Goal: Transaction & Acquisition: Purchase product/service

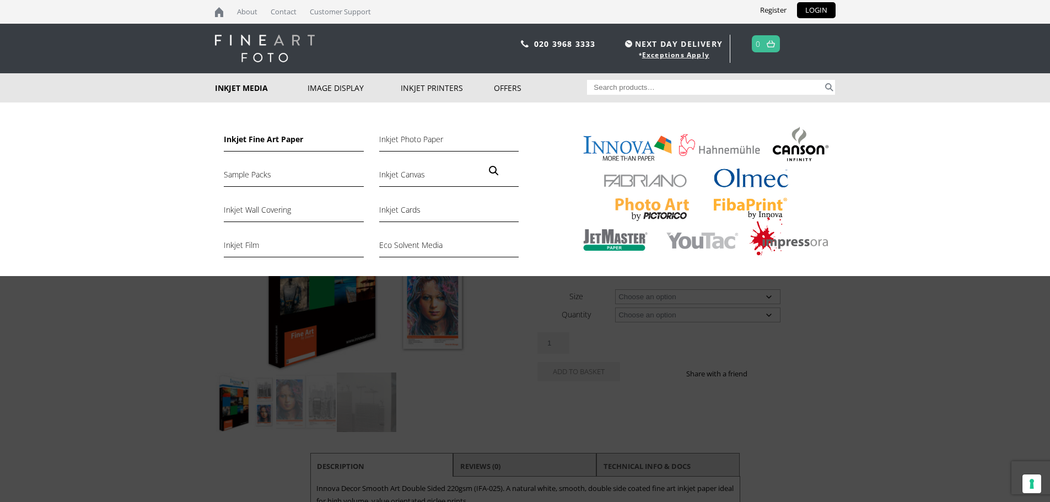
click at [250, 138] on link "Inkjet Fine Art Paper" at bounding box center [293, 142] width 139 height 19
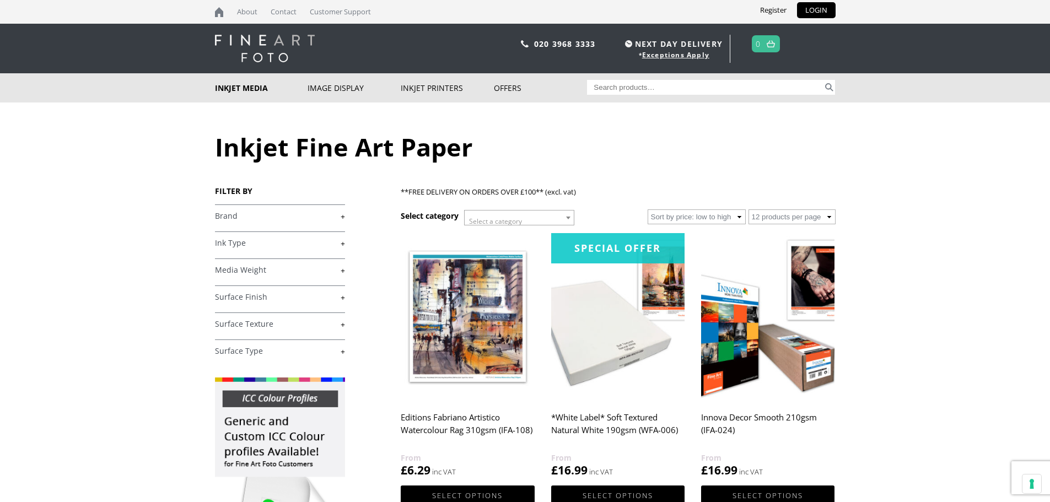
click at [293, 214] on link "+" at bounding box center [280, 216] width 130 height 10
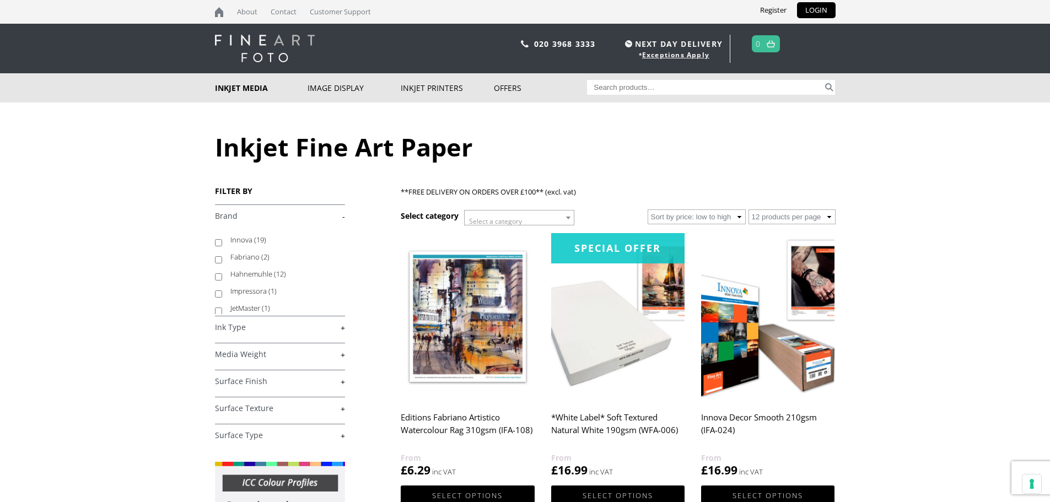
click at [238, 237] on label "Innova (19)" at bounding box center [282, 239] width 104 height 17
click at [222, 239] on input "Innova (19)" at bounding box center [218, 242] width 7 height 7
checkbox input "true"
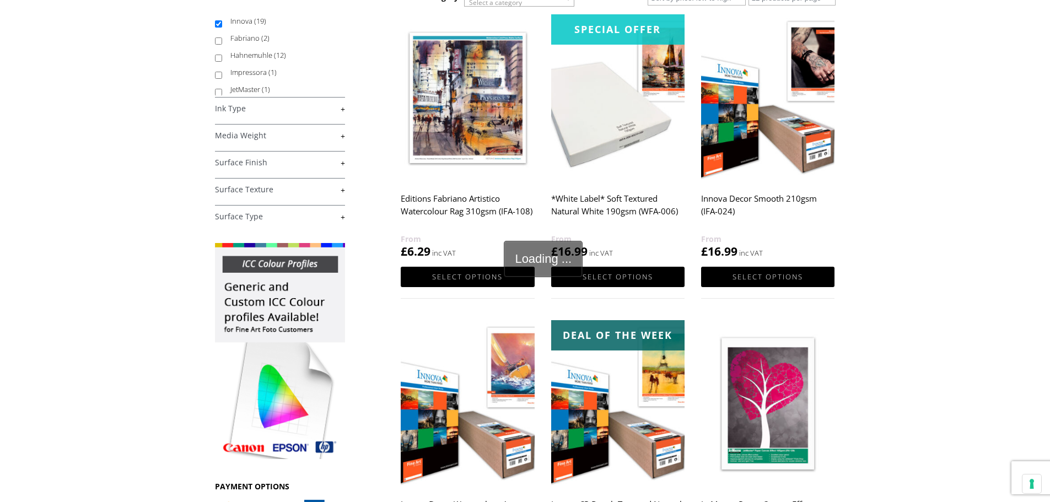
scroll to position [220, 0]
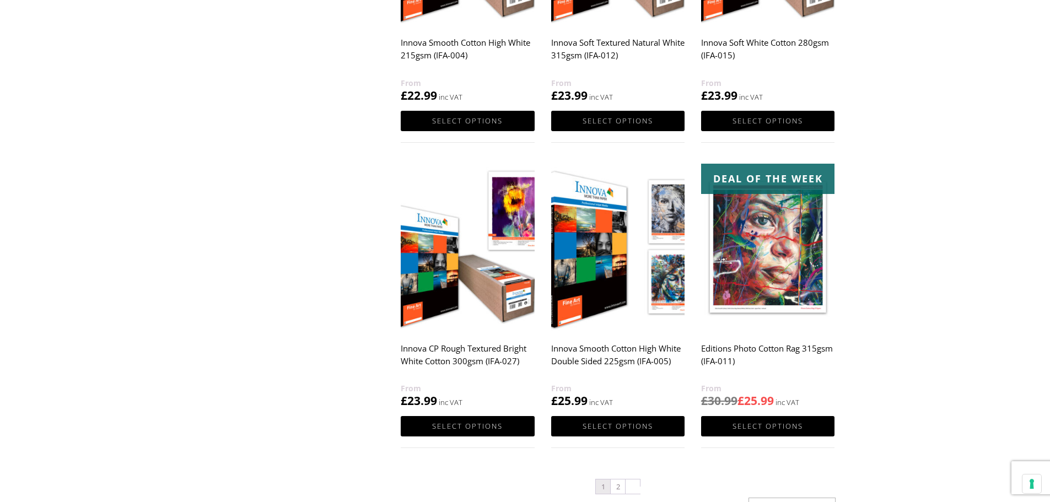
scroll to position [992, 0]
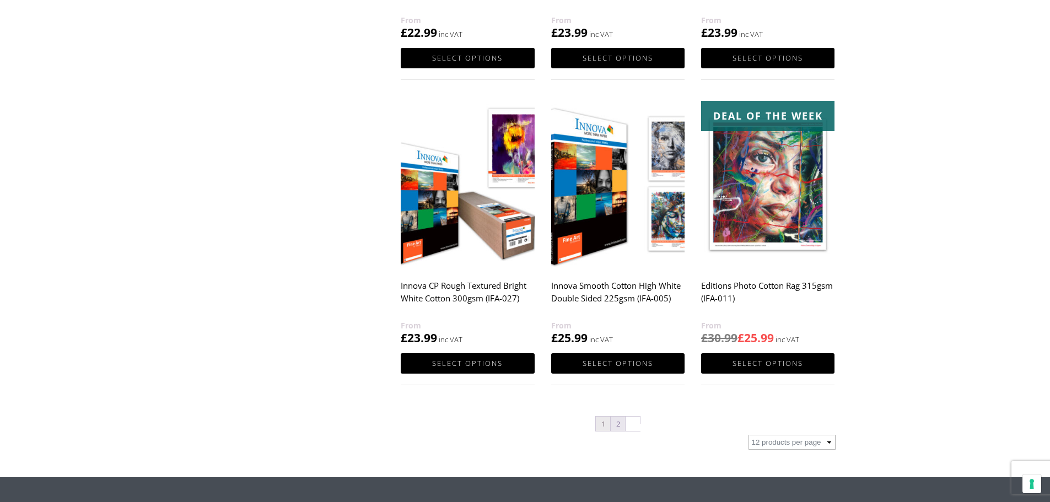
click at [621, 423] on link "2" at bounding box center [617, 424] width 14 height 14
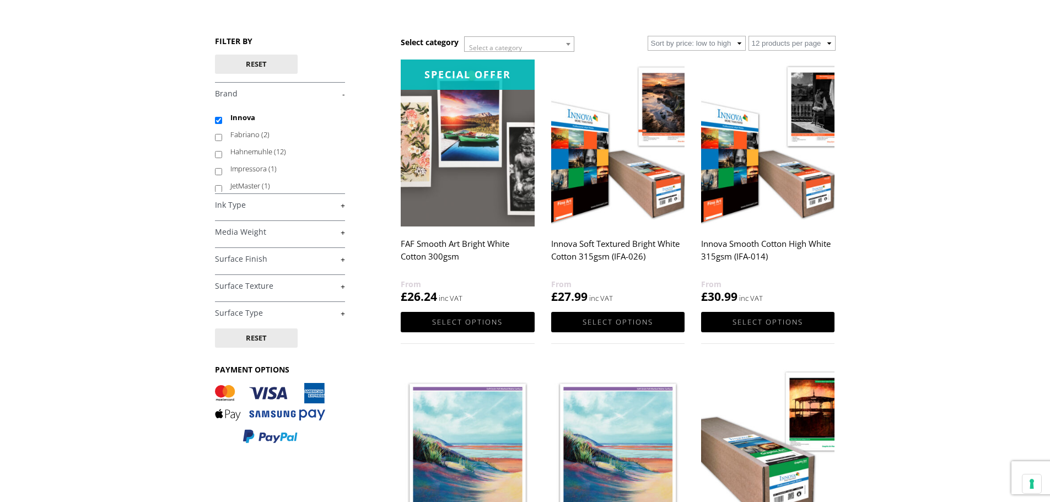
scroll to position [165, 0]
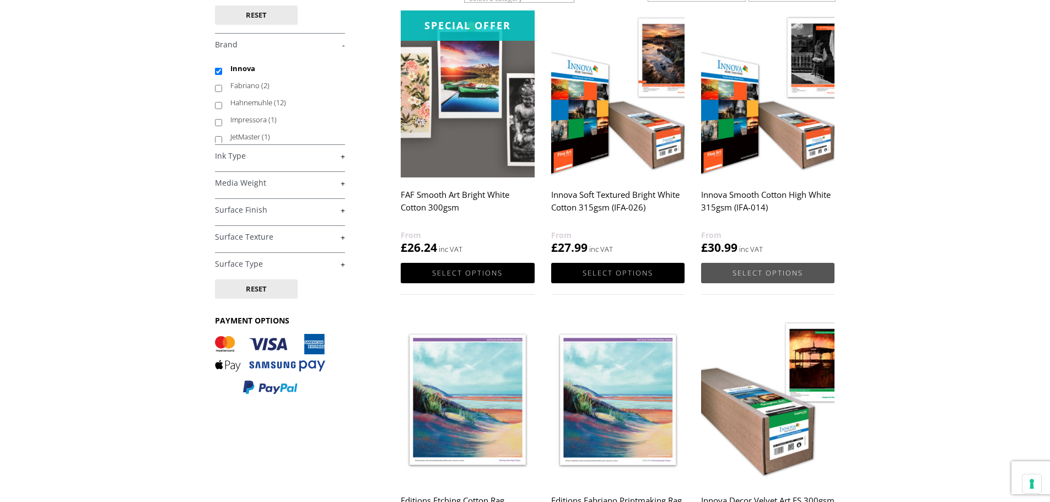
click at [753, 268] on link "Select options" at bounding box center [767, 273] width 133 height 20
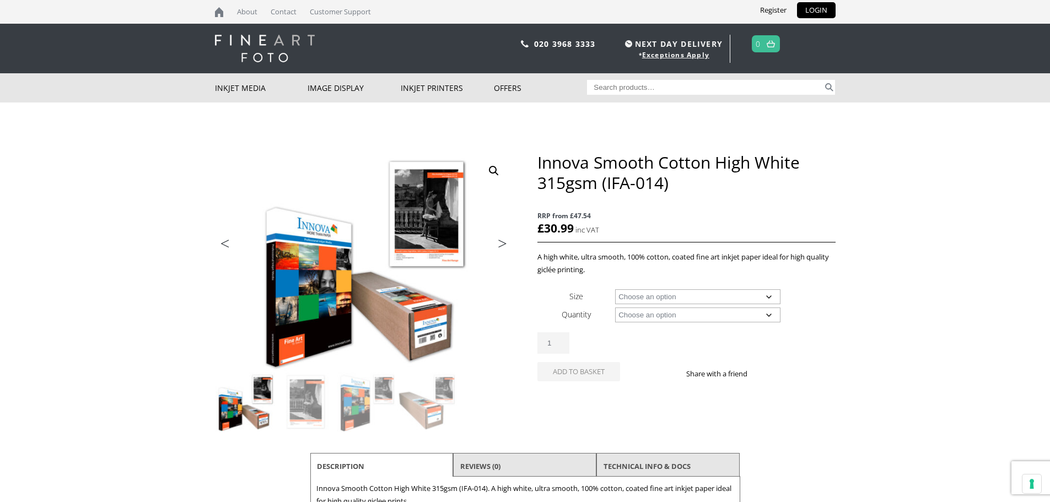
click at [645, 298] on select "Choose an option A4 Sheet A3 Sheet A3+ Sheet A2 Sheet 17" Wide Roll 24" Wide Ro…" at bounding box center [697, 296] width 165 height 15
click at [615, 289] on select "Choose an option A4 Sheet A3 Sheet A3+ Sheet A2 Sheet 17" Wide Roll 24" Wide Ro…" at bounding box center [697, 296] width 165 height 15
select select "a2-sheet"
click at [635, 314] on select "Choose an option 25 Sheets" at bounding box center [697, 314] width 165 height 15
select select "25-sheets"
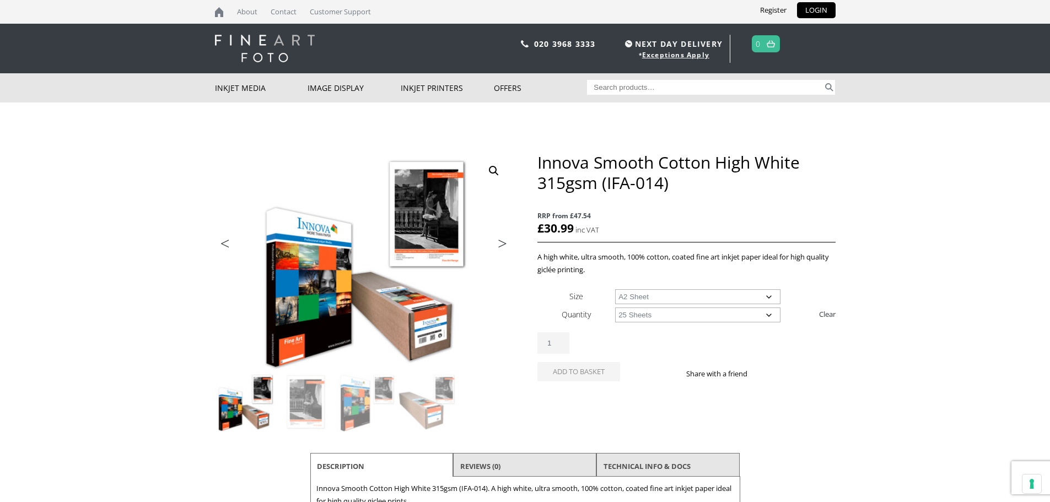
click at [615, 307] on select "Choose an option 25 Sheets" at bounding box center [697, 314] width 165 height 15
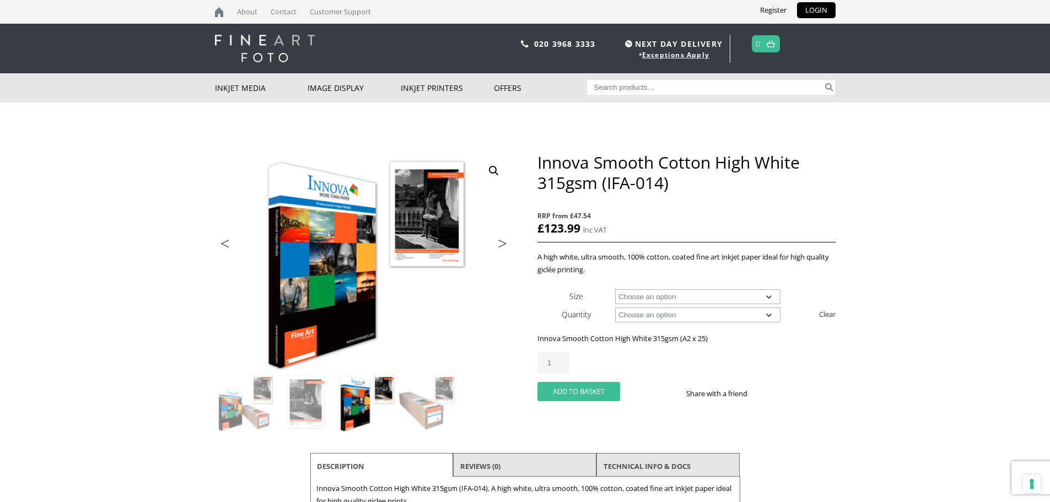
click at [579, 390] on button "Add to basket" at bounding box center [578, 391] width 83 height 19
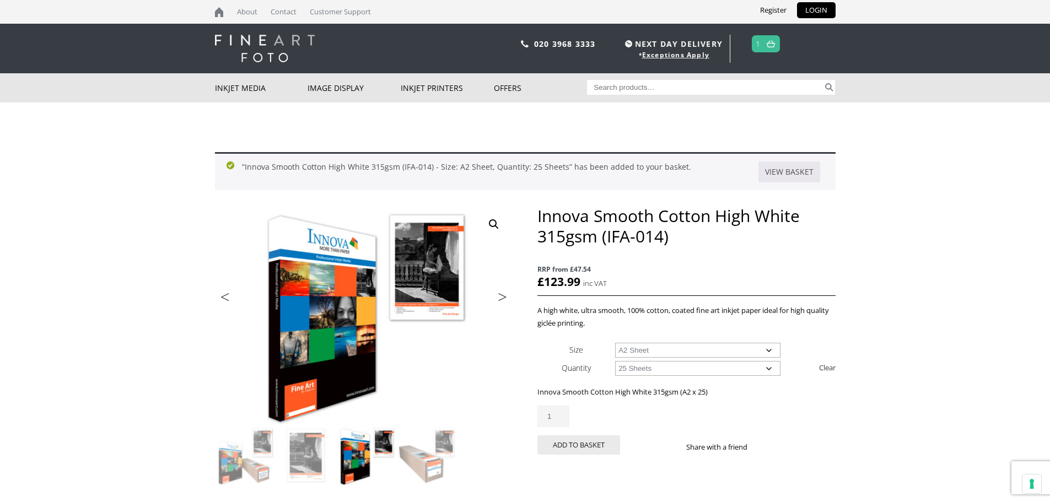
click at [766, 38] on link at bounding box center [771, 44] width 14 height 16
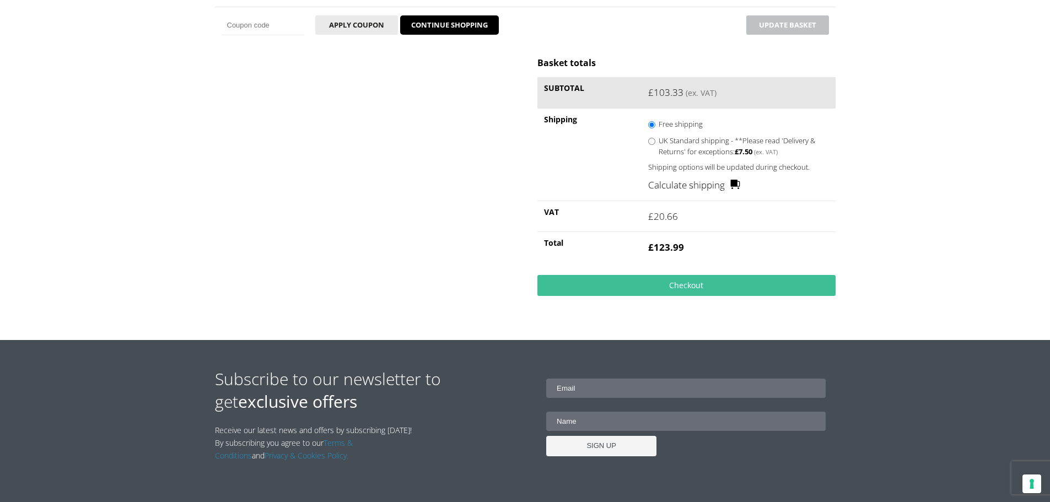
scroll to position [275, 0]
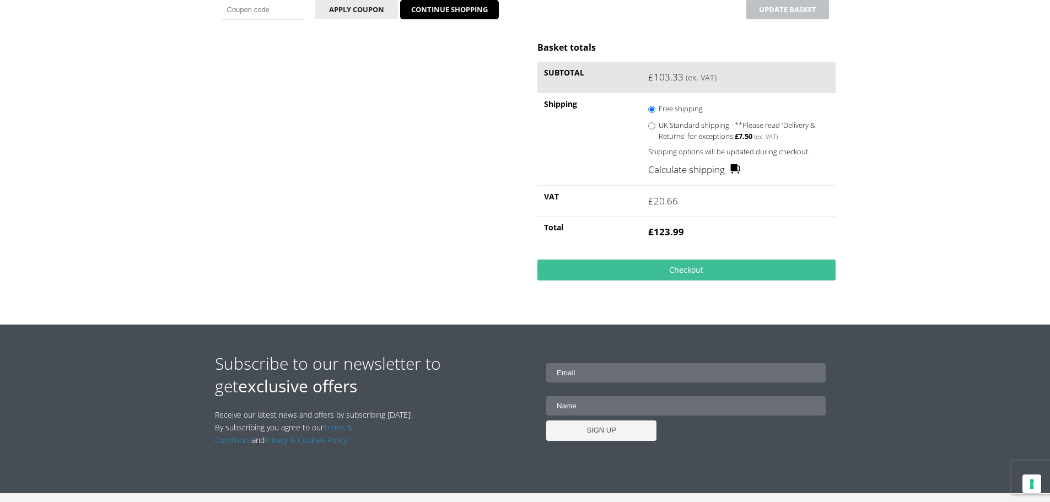
click at [698, 171] on link "Calculate shipping" at bounding box center [694, 170] width 92 height 14
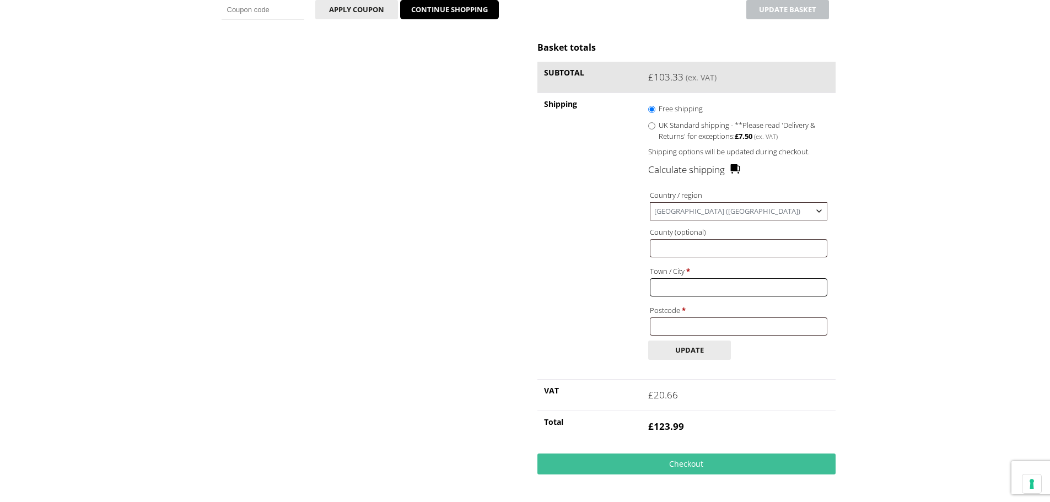
click at [676, 288] on input "Town / City *" at bounding box center [738, 287] width 177 height 18
type input "LOUGHBOROUGH"
type input "LE11 3JS"
click at [690, 354] on button "Update" at bounding box center [689, 350] width 83 height 19
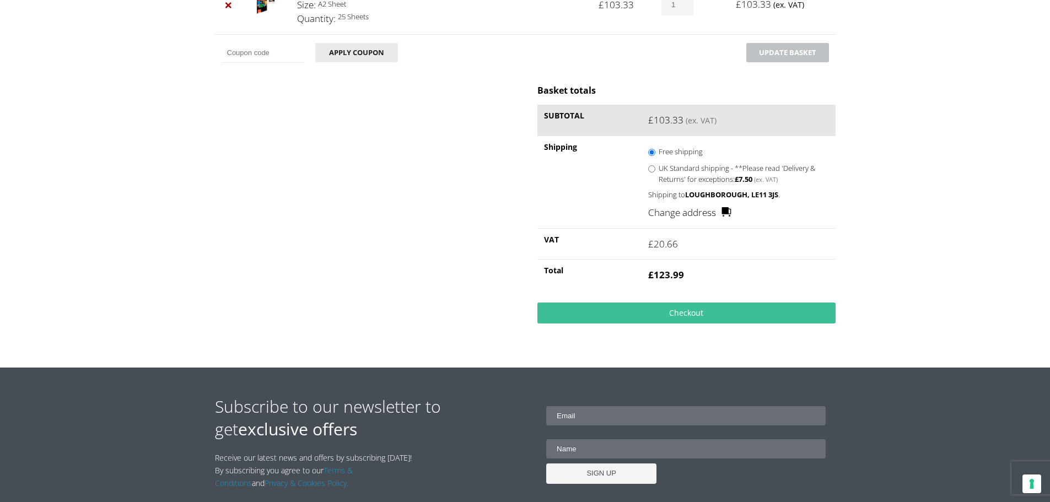
scroll to position [318, 0]
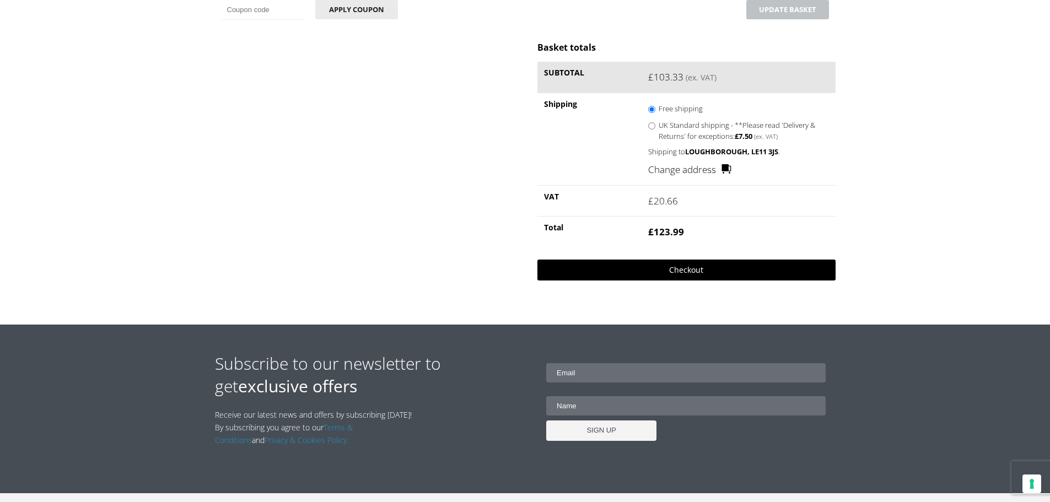
click at [659, 269] on link "Checkout" at bounding box center [686, 270] width 298 height 21
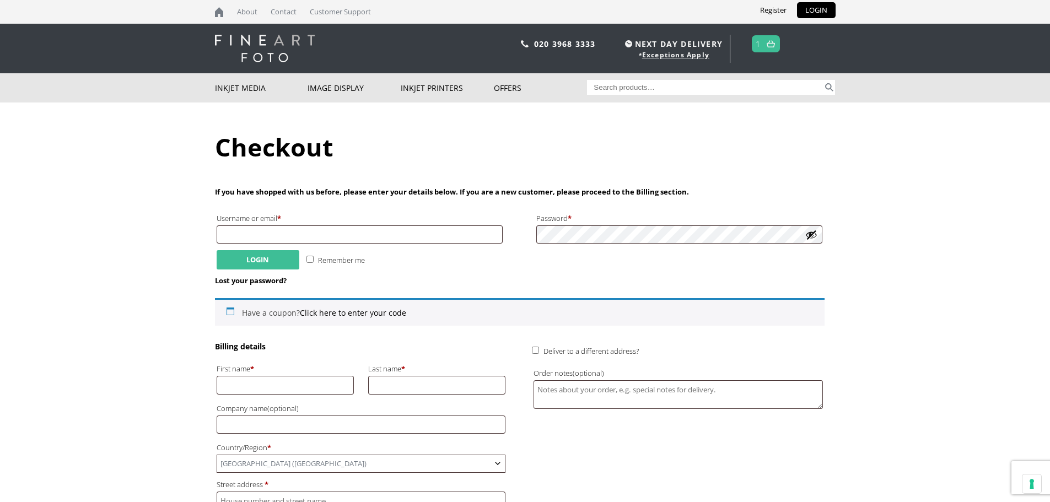
click at [267, 259] on button "Login" at bounding box center [258, 259] width 83 height 19
click at [277, 229] on input "Username or email * Required" at bounding box center [360, 234] width 287 height 18
type input "[PERSON_NAME][EMAIL_ADDRESS][PERSON_NAME][DOMAIN_NAME]"
type input "[PERSON_NAME]"
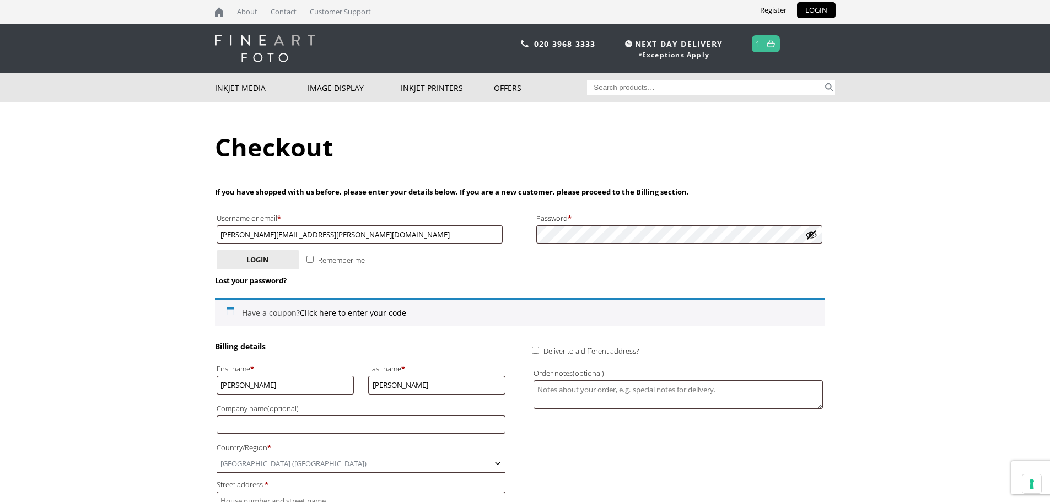
type input "[STREET_ADDRESS]"
type input "[PHONE_NUMBER]"
click at [306, 260] on input "Remember me" at bounding box center [309, 259] width 7 height 7
checkbox input "true"
click at [263, 252] on button "Login" at bounding box center [258, 259] width 83 height 19
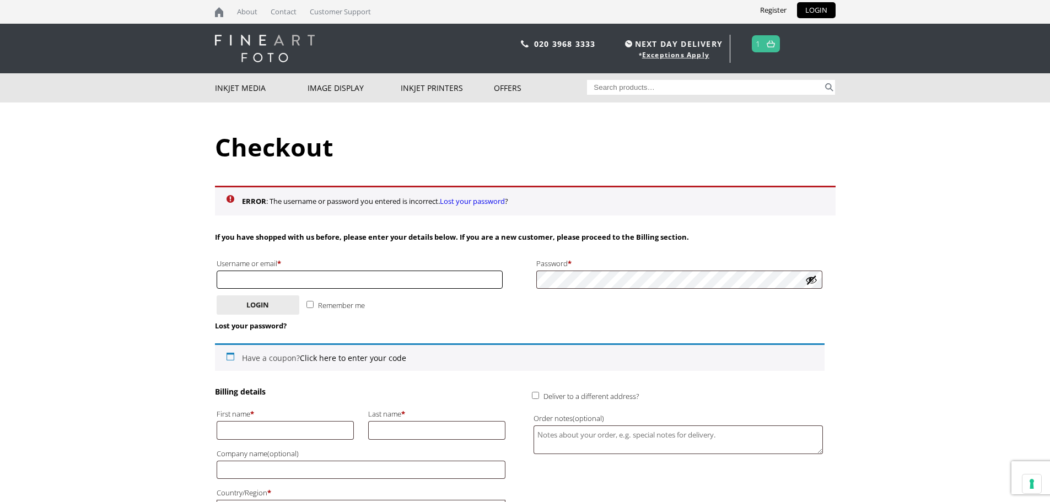
click at [414, 272] on input "Username or email * Required" at bounding box center [360, 280] width 287 height 18
type input "[PERSON_NAME][EMAIL_ADDRESS][PERSON_NAME][DOMAIN_NAME]"
type input "[PERSON_NAME]"
type input "[PHONE_NUMBER]"
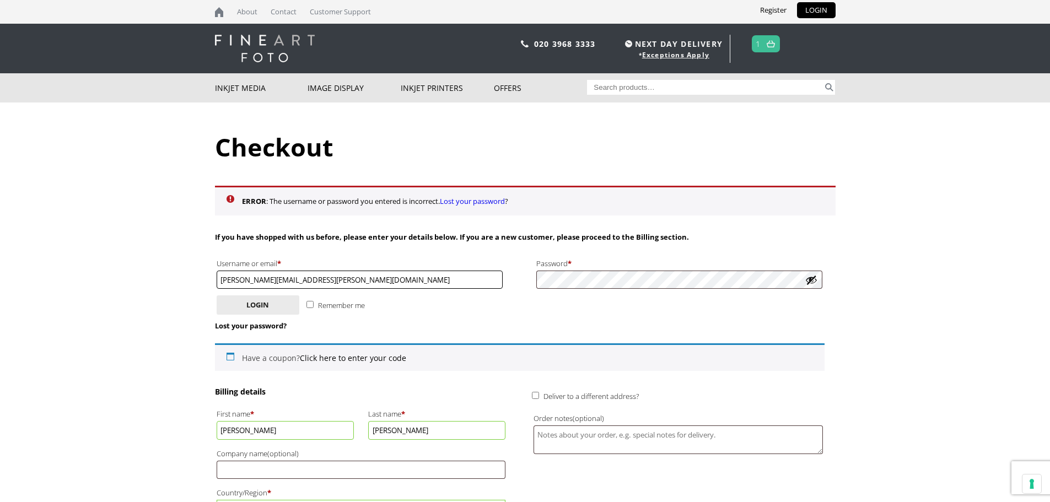
scroll to position [16, 0]
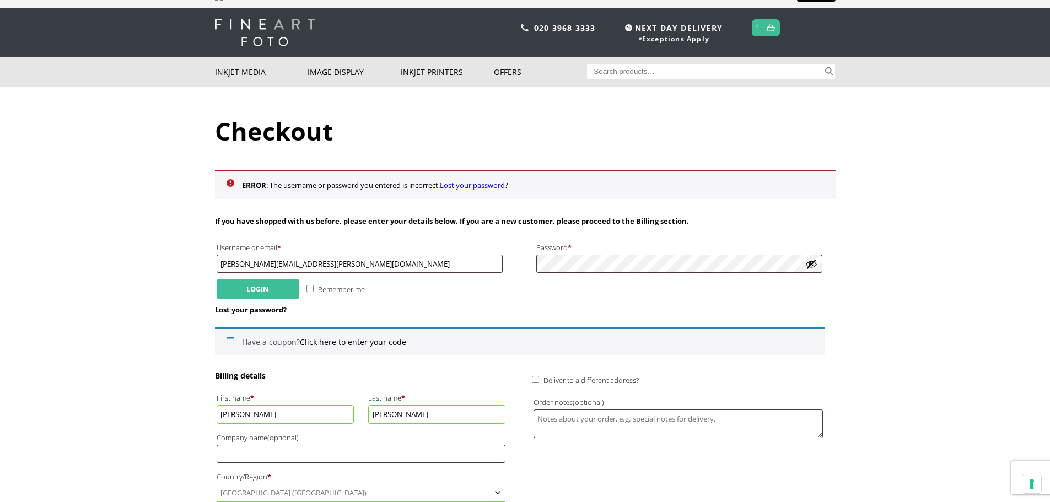
click at [248, 283] on button "Login" at bounding box center [258, 288] width 83 height 19
click at [308, 288] on input "Remember me" at bounding box center [309, 288] width 7 height 7
checkbox input "true"
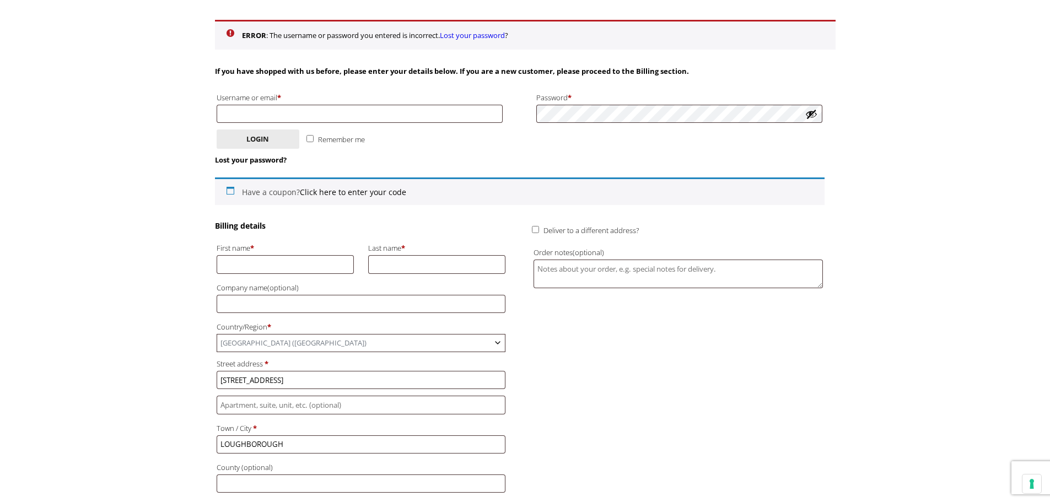
scroll to position [220, 0]
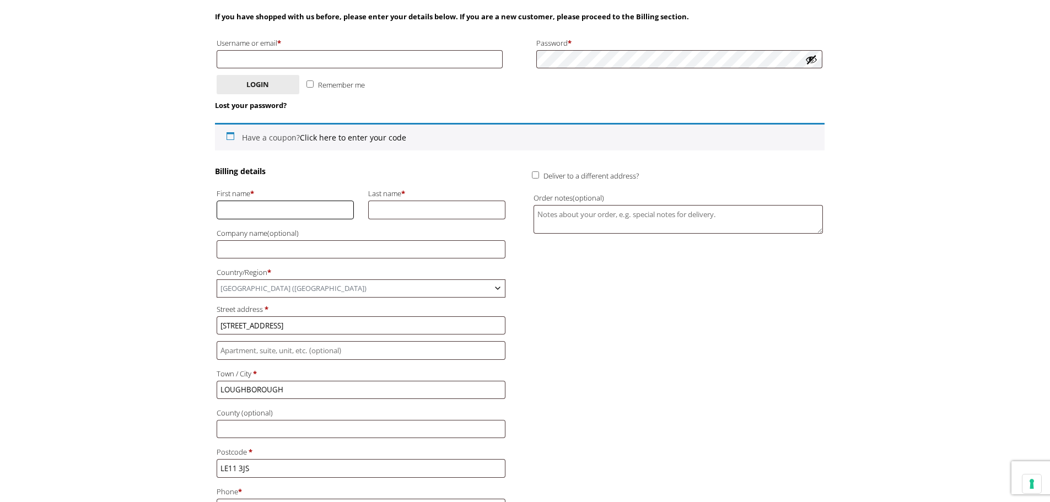
click at [278, 207] on input "First name *" at bounding box center [286, 210] width 138 height 18
type input "[PERSON_NAME]"
type input "[PERSON_NAME][EMAIL_ADDRESS][PERSON_NAME][DOMAIN_NAME]"
type input "[PERSON_NAME]"
type input "[PHONE_NUMBER]"
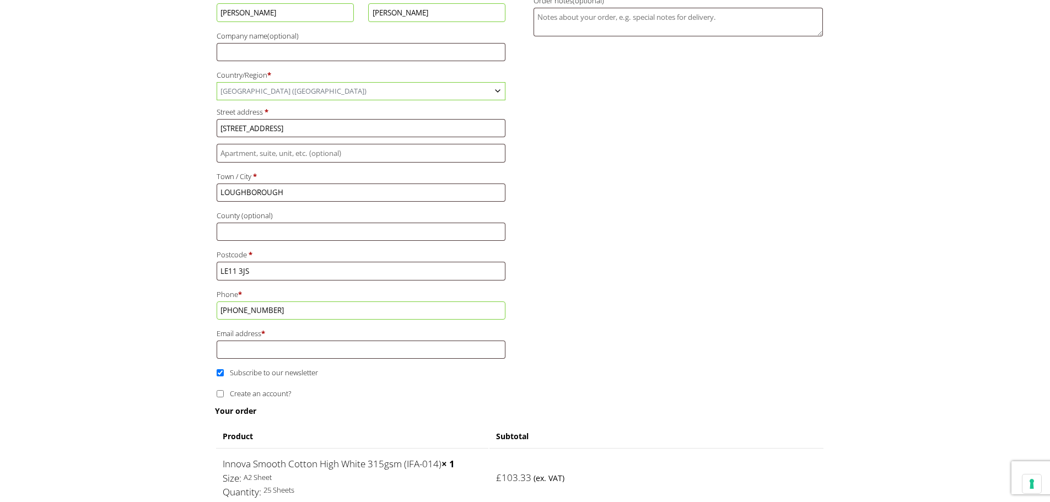
scroll to position [441, 0]
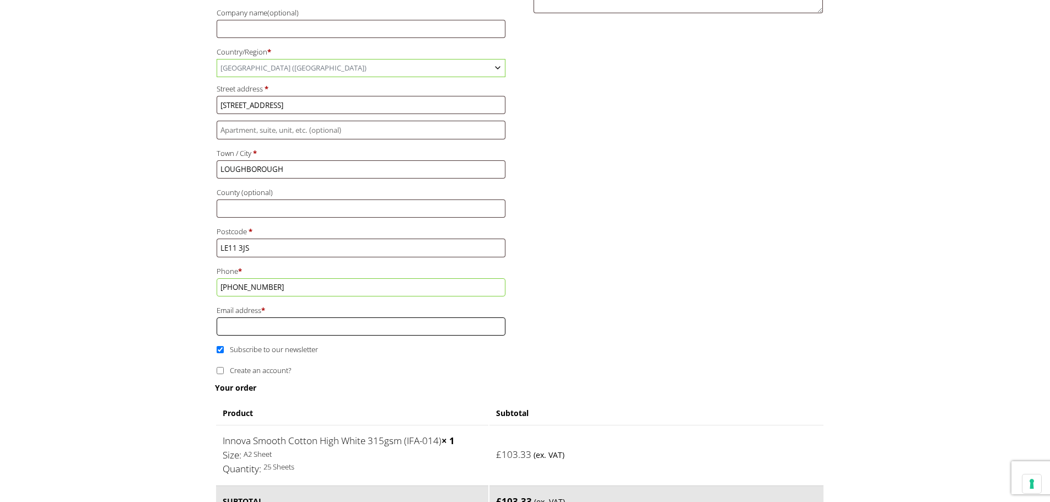
click at [249, 325] on input "Email address *" at bounding box center [361, 326] width 289 height 18
type input "[PERSON_NAME][EMAIL_ADDRESS][PERSON_NAME][DOMAIN_NAME]"
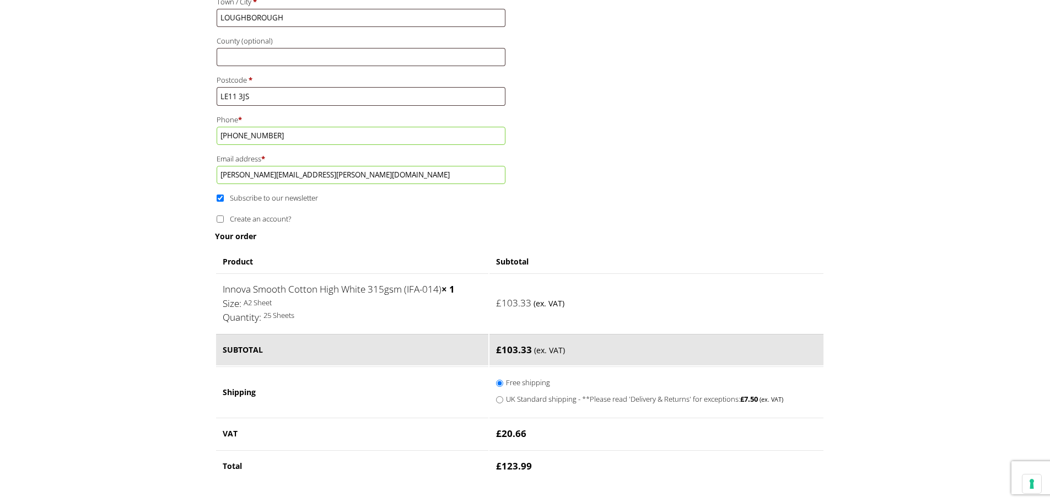
scroll to position [606, 0]
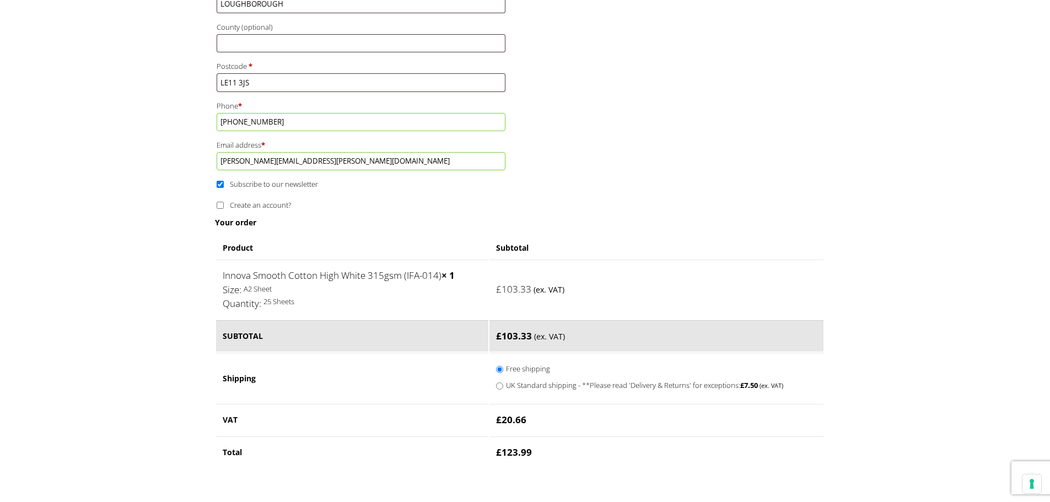
drag, startPoint x: 221, startPoint y: 183, endPoint x: 283, endPoint y: 197, distance: 62.8
click at [224, 183] on label "Subscribe to our newsletter" at bounding box center [267, 184] width 101 height 10
click at [224, 183] on input "Subscribe to our newsletter" at bounding box center [220, 184] width 7 height 7
checkbox input "false"
click at [414, 235] on form "Billing details First name * [PERSON_NAME] Last name * [PERSON_NAME] Company na…" at bounding box center [519, 262] width 609 height 964
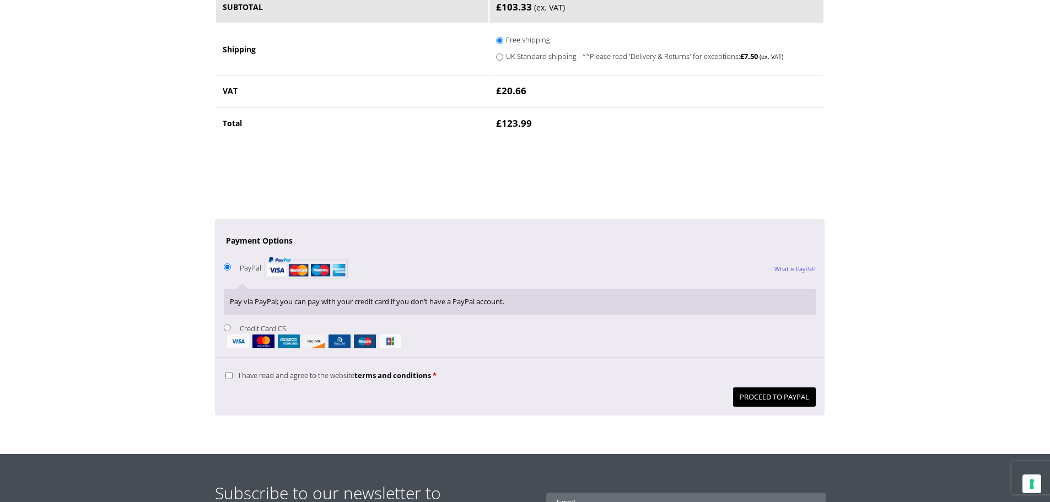
scroll to position [937, 0]
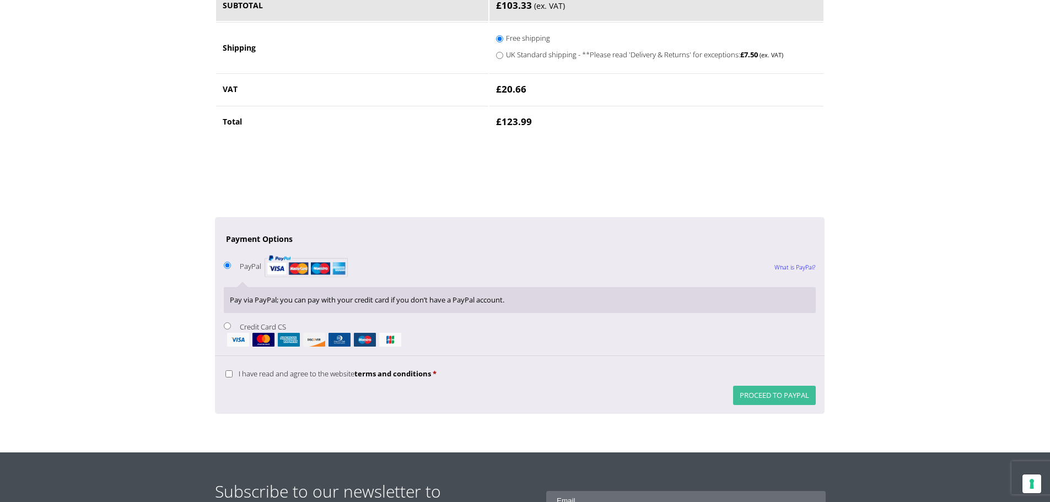
click at [772, 391] on button "Proceed to PayPal" at bounding box center [774, 395] width 83 height 19
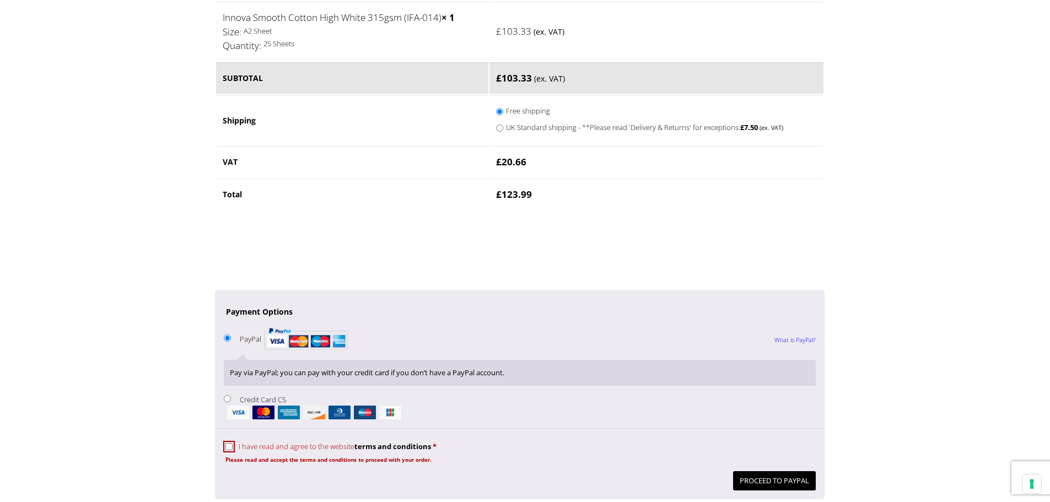
scroll to position [892, 0]
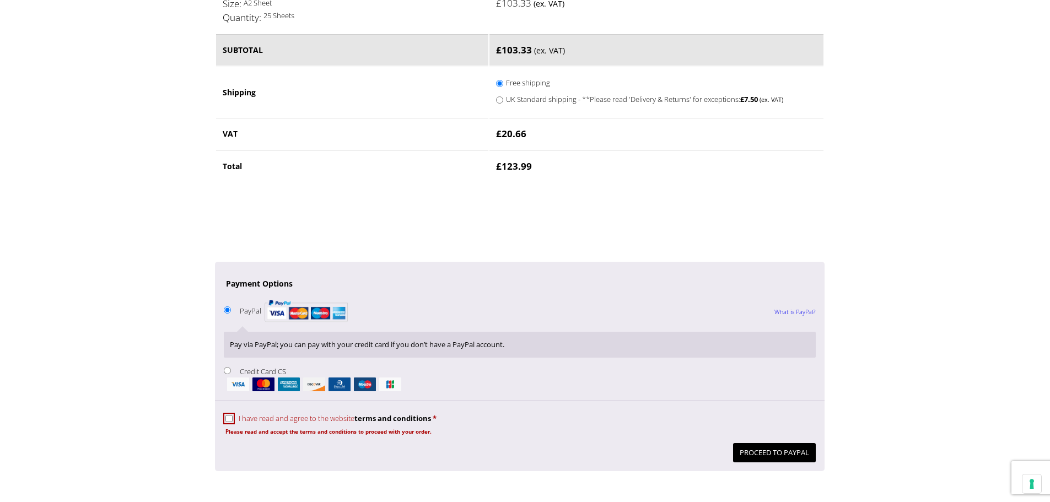
click at [227, 417] on input "I have read and agree to the website terms and conditions *" at bounding box center [228, 418] width 7 height 7
checkbox input "true"
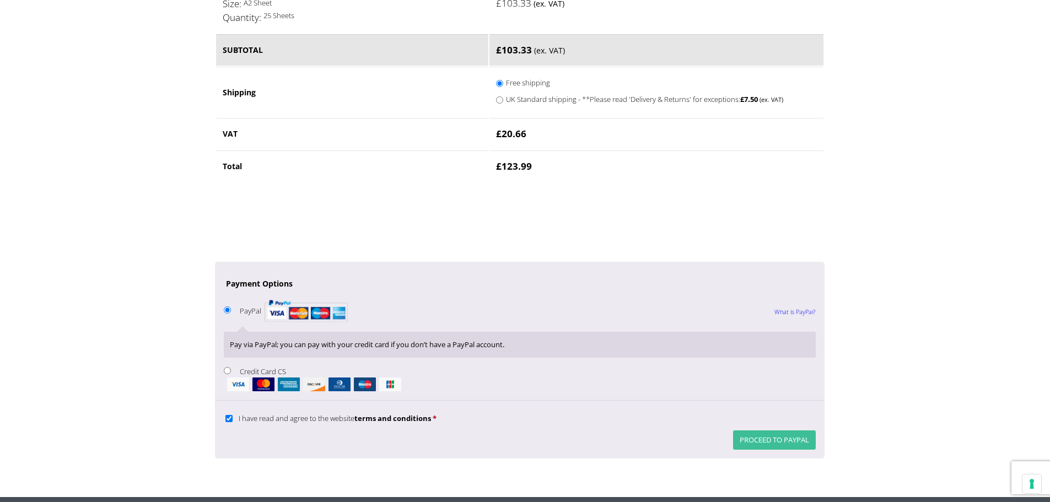
click at [764, 434] on button "Proceed to PayPal" at bounding box center [774, 439] width 83 height 19
